Goal: Check status: Check status

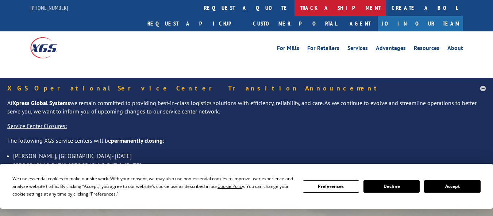
click at [294, 8] on link "track a shipment" at bounding box center [340, 8] width 92 height 16
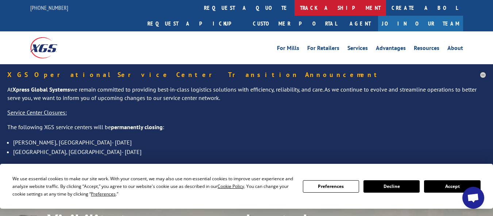
click at [294, 13] on link "track a shipment" at bounding box center [340, 8] width 92 height 16
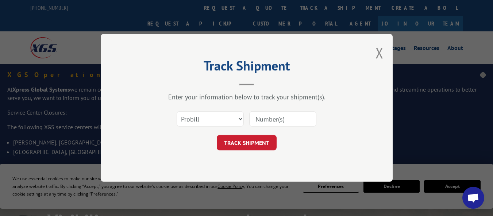
click at [260, 122] on input at bounding box center [282, 119] width 67 height 15
paste input "6716074"
type input "6716074"
click at [250, 138] on button "TRACK SHIPMENT" at bounding box center [247, 142] width 60 height 15
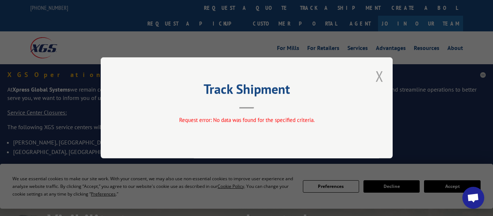
click at [375, 76] on button "Close modal" at bounding box center [379, 75] width 8 height 19
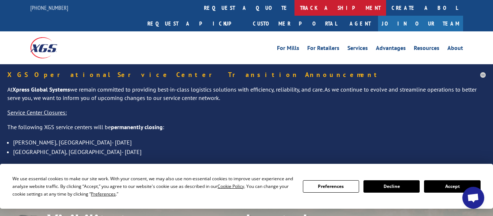
click at [294, 10] on link "track a shipment" at bounding box center [340, 8] width 92 height 16
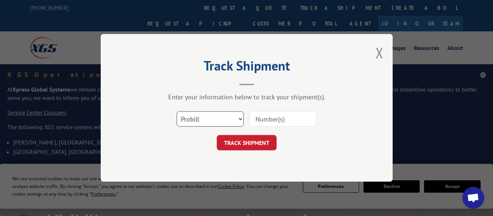
click at [216, 116] on select "Select category... Probill BOL PO" at bounding box center [210, 119] width 67 height 15
select select "po"
click at [177, 112] on select "Select category... Probill BOL PO" at bounding box center [210, 119] width 67 height 15
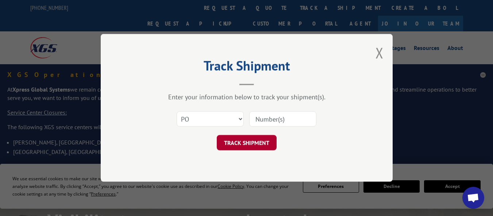
drag, startPoint x: 272, startPoint y: 123, endPoint x: 269, endPoint y: 139, distance: 16.4
click at [272, 123] on input at bounding box center [282, 119] width 67 height 15
paste input "57545944"
type input "57545944"
click at [263, 144] on button "TRACK SHIPMENT" at bounding box center [247, 142] width 60 height 15
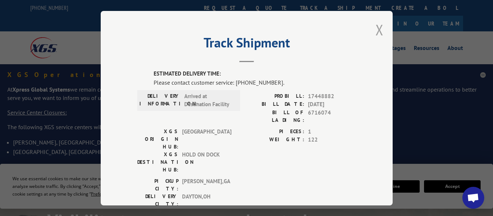
click at [375, 27] on button "Close modal" at bounding box center [379, 29] width 8 height 19
